Goal: Task Accomplishment & Management: Complete application form

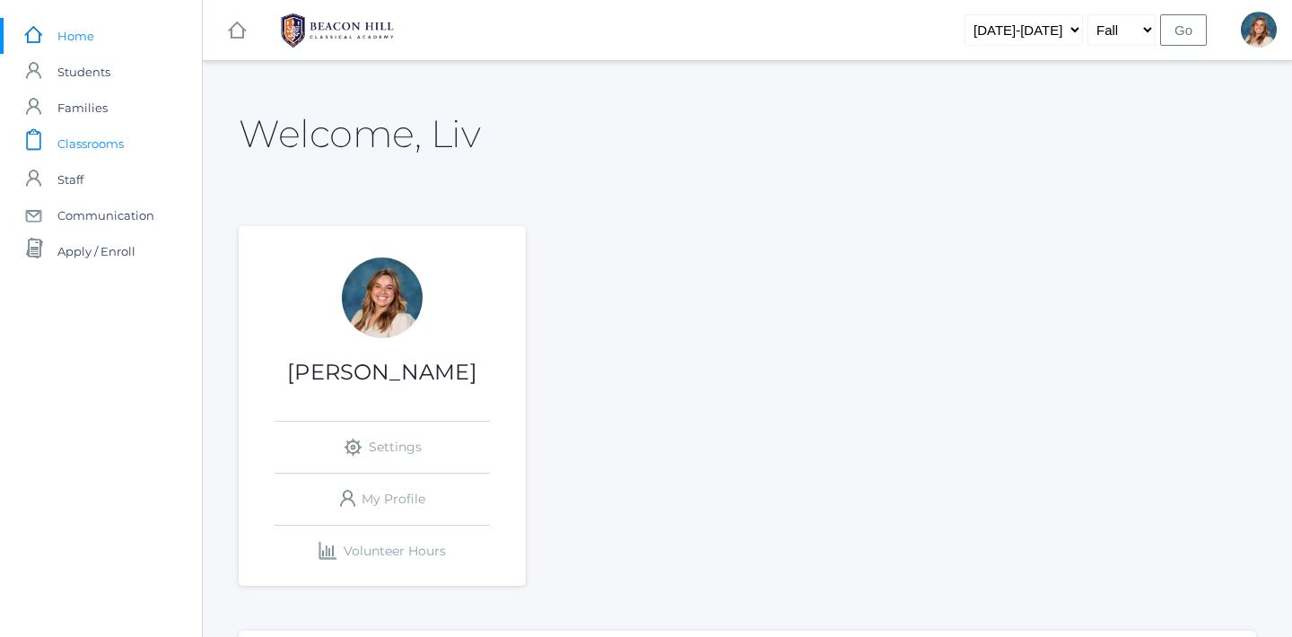
click at [92, 147] on span "Classrooms" at bounding box center [90, 144] width 66 height 36
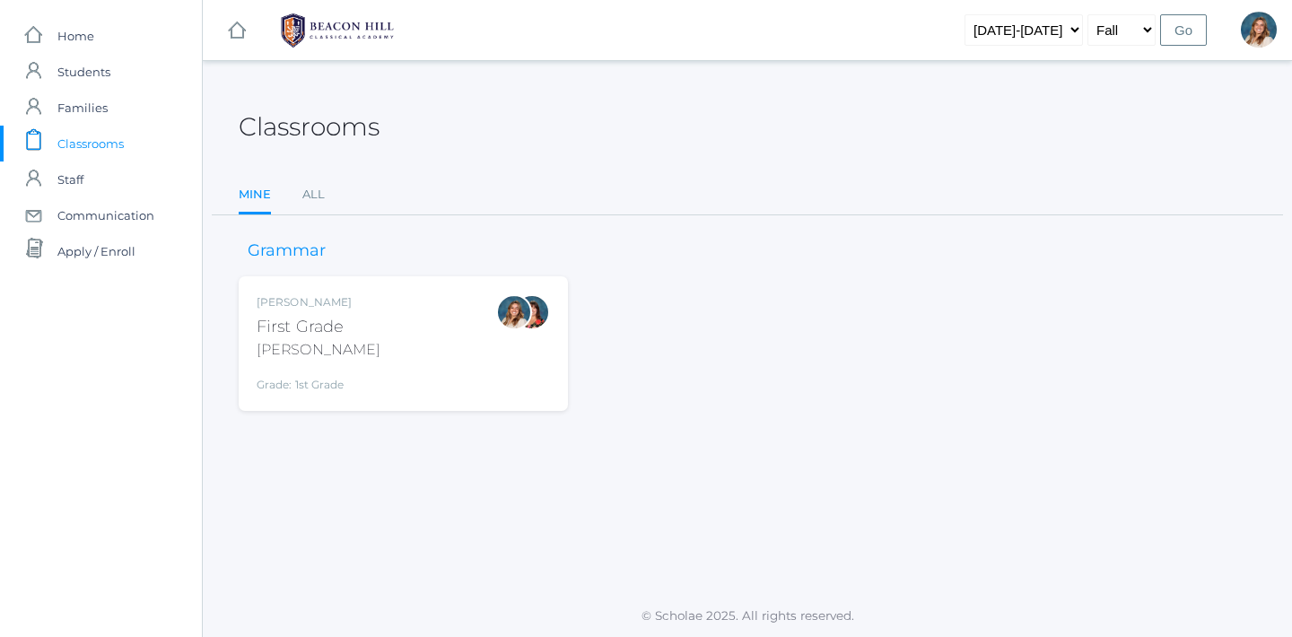
click at [453, 366] on div "Liv Barber First Grade Barber Grade: 1st Grade 01LA" at bounding box center [403, 343] width 293 height 99
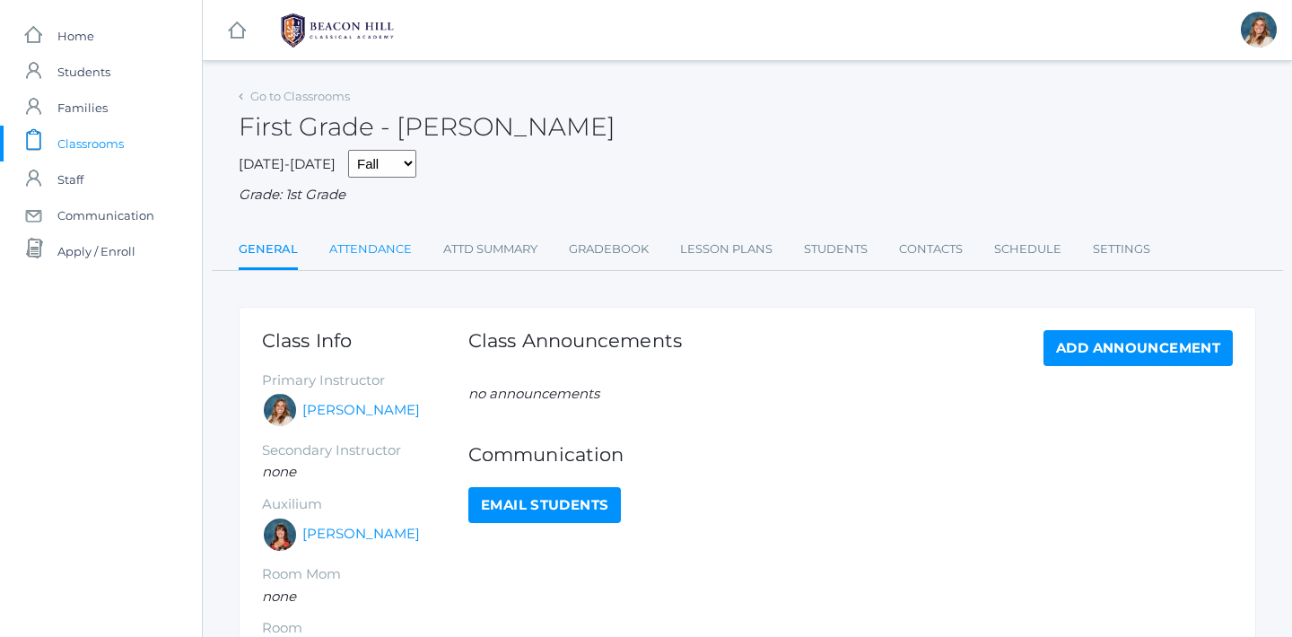
click at [347, 232] on link "Attendance" at bounding box center [370, 250] width 83 height 36
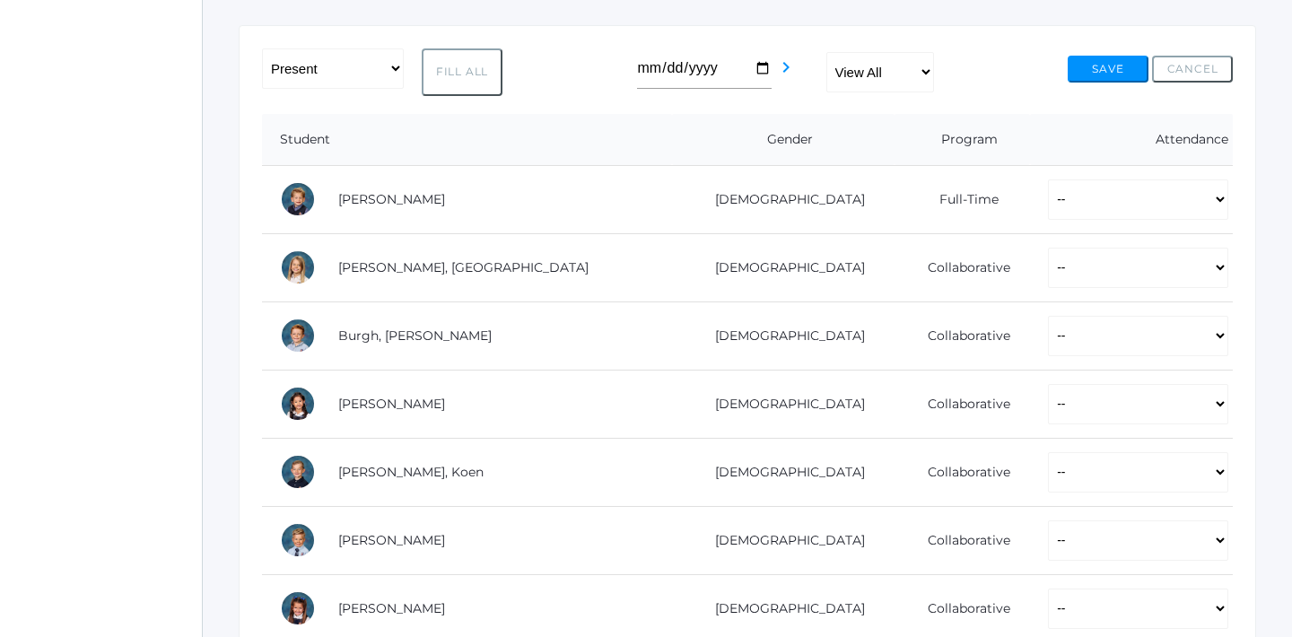
scroll to position [280, 0]
click at [464, 77] on button "Fill All" at bounding box center [462, 74] width 81 height 48
select select "P"
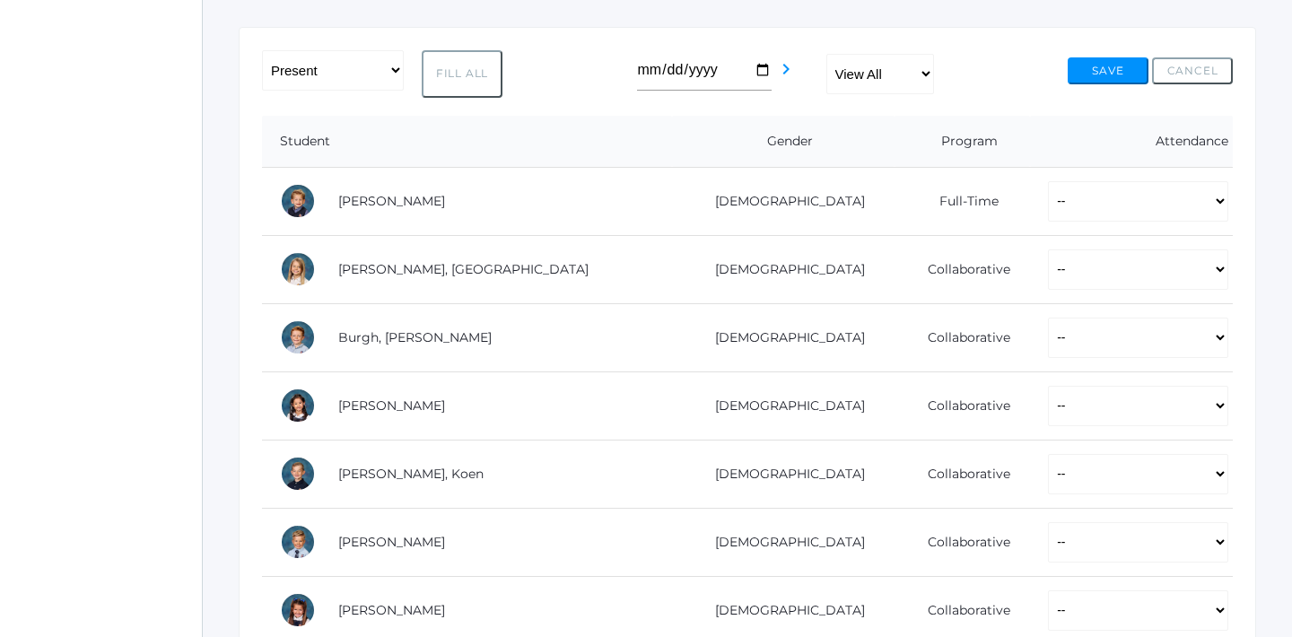
select select "P"
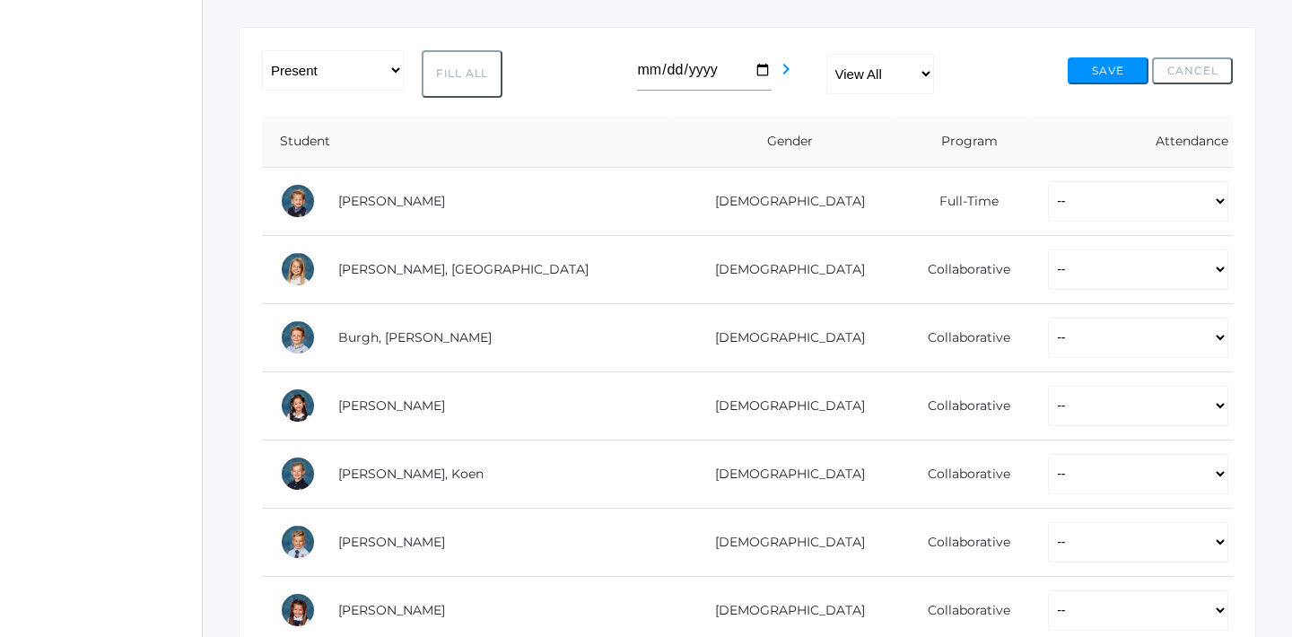
select select "P"
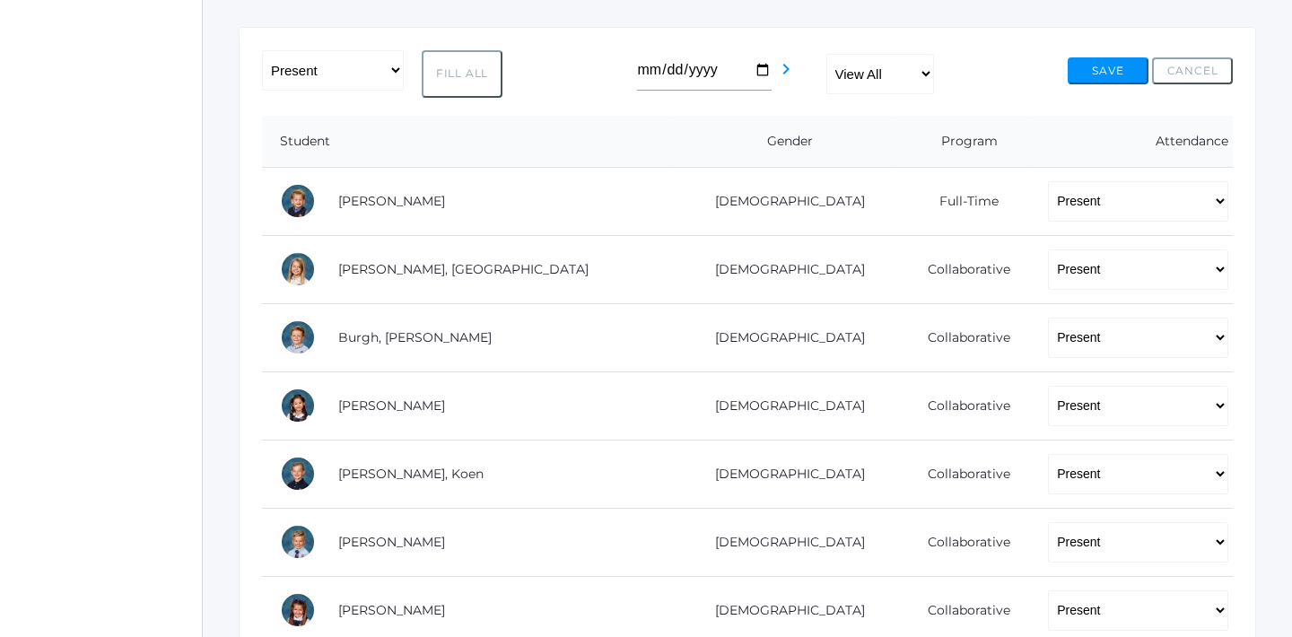
select select "P"
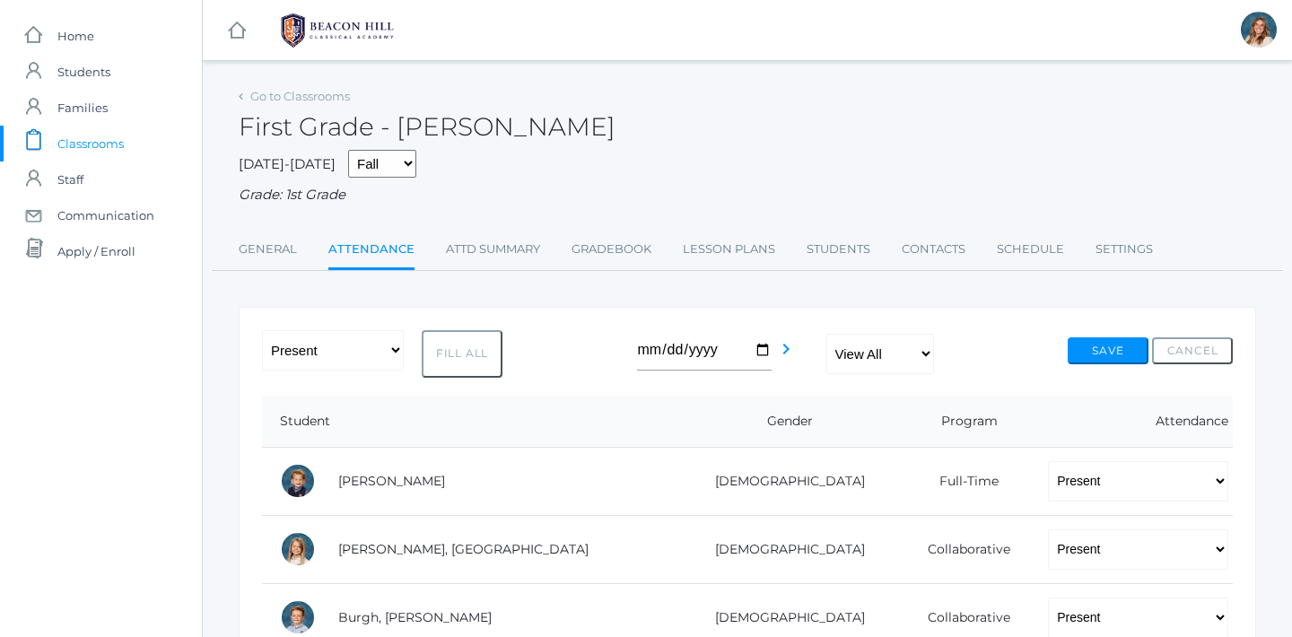
scroll to position [0, 0]
click at [1080, 337] on button "Save" at bounding box center [1108, 350] width 81 height 27
